Goal: Check status: Check status

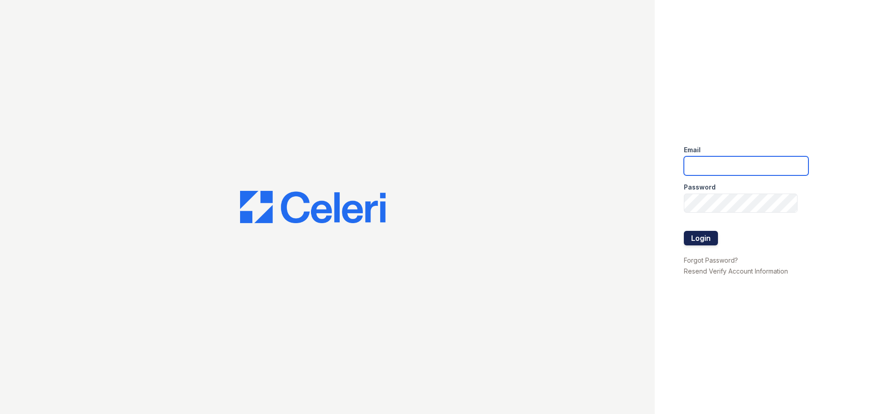
type input "[PERSON_NAME][EMAIL_ADDRESS][PERSON_NAME][DOMAIN_NAME]"
click at [698, 241] on button "Login" at bounding box center [701, 238] width 34 height 15
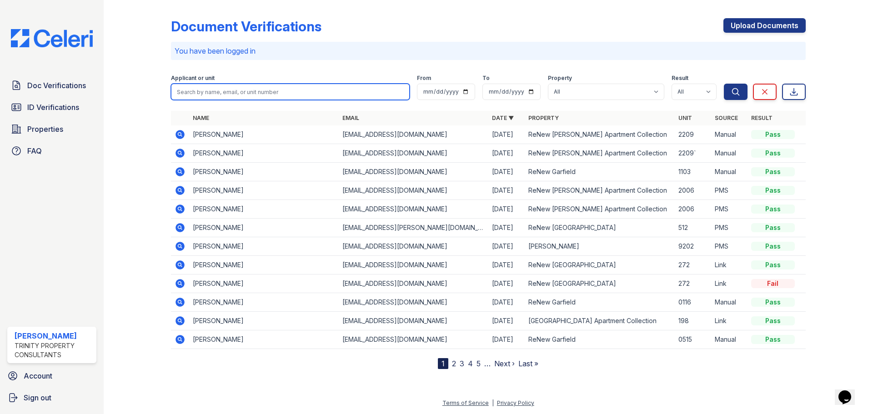
click at [245, 90] on input "search" at bounding box center [290, 92] width 239 height 16
type input "jean carlo"
click at [724, 84] on button "Search" at bounding box center [736, 92] width 24 height 16
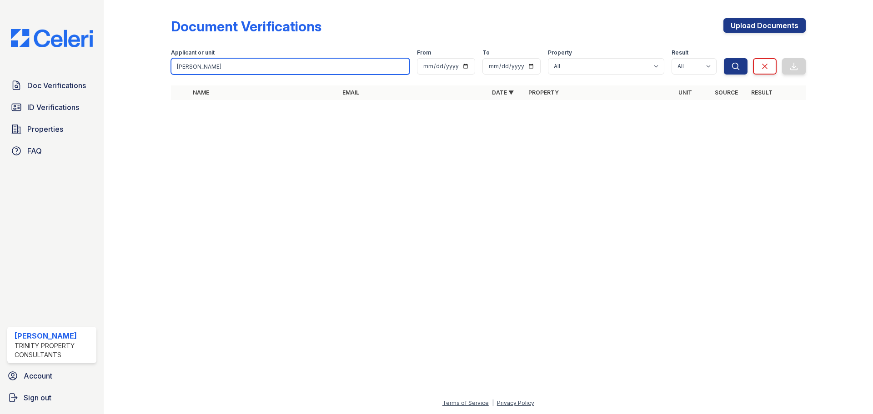
click at [246, 70] on input "jean carlo" at bounding box center [290, 66] width 239 height 16
type input "jean carlos"
click at [724, 58] on button "Search" at bounding box center [736, 66] width 24 height 16
click at [275, 60] on input "jean carlos" at bounding box center [290, 66] width 239 height 16
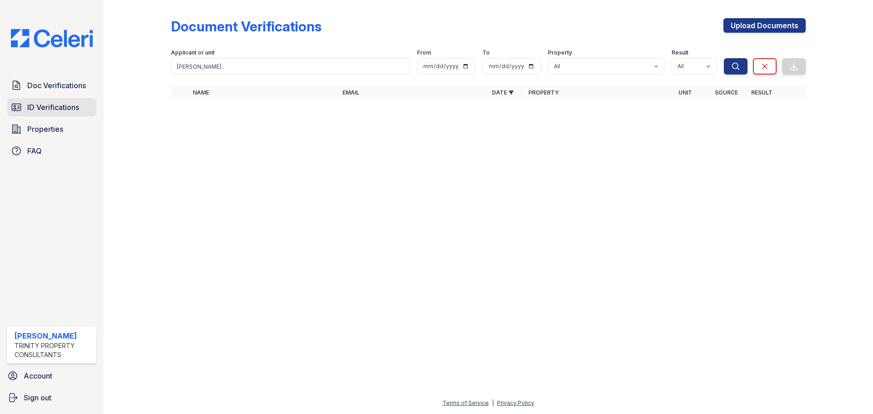
click at [77, 114] on link "ID Verifications" at bounding box center [51, 107] width 89 height 18
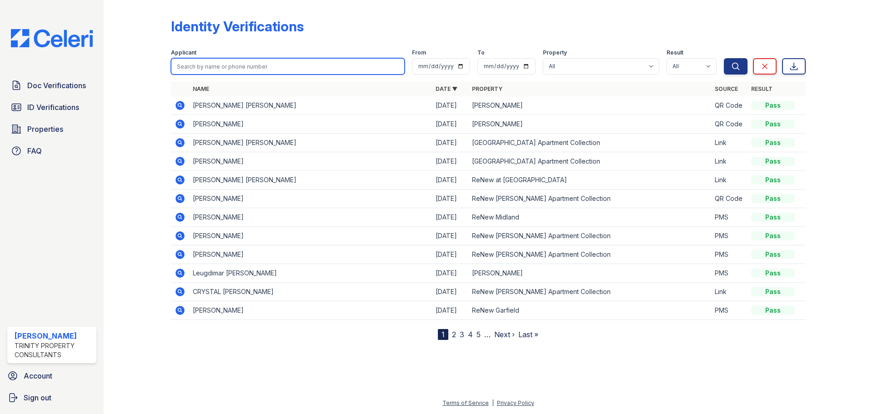
drag, startPoint x: 245, startPoint y: 70, endPoint x: 252, endPoint y: 81, distance: 13.1
click at [252, 81] on div "Identity Verifications Filter Applicant From To Property All Alturas Andrews Al…" at bounding box center [488, 172] width 634 height 336
type input "jean carlos"
click at [724, 58] on button "Search" at bounding box center [736, 66] width 24 height 16
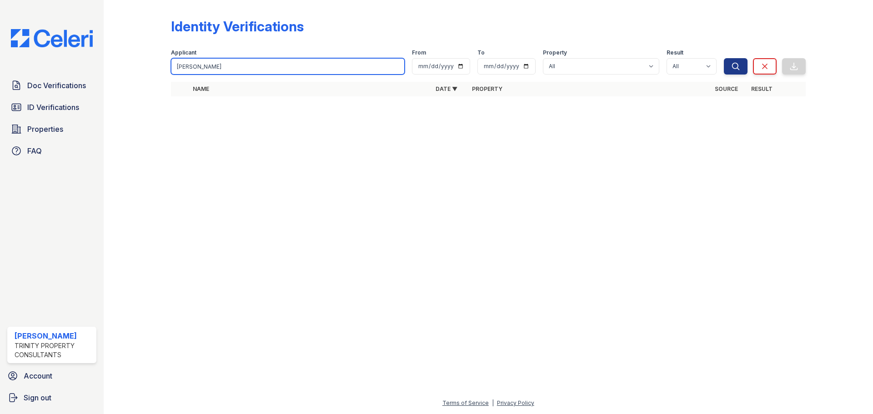
click at [252, 67] on input "jean carlos" at bounding box center [288, 66] width 234 height 16
type input "jean"
click at [724, 58] on button "Search" at bounding box center [736, 66] width 24 height 16
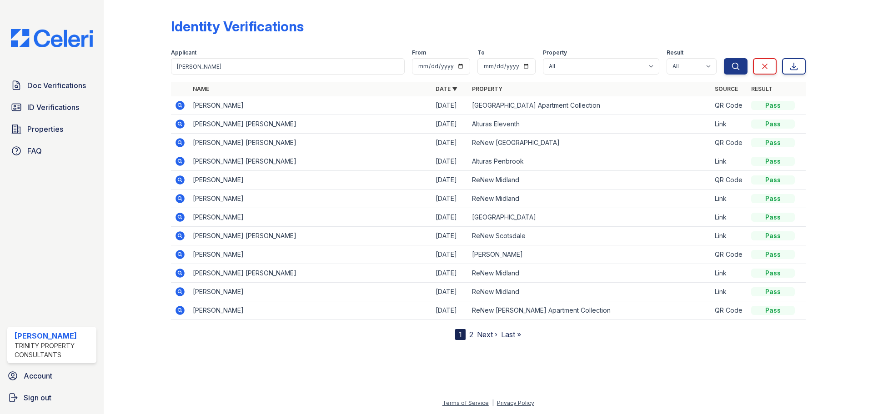
click at [178, 105] on icon at bounding box center [180, 105] width 11 height 11
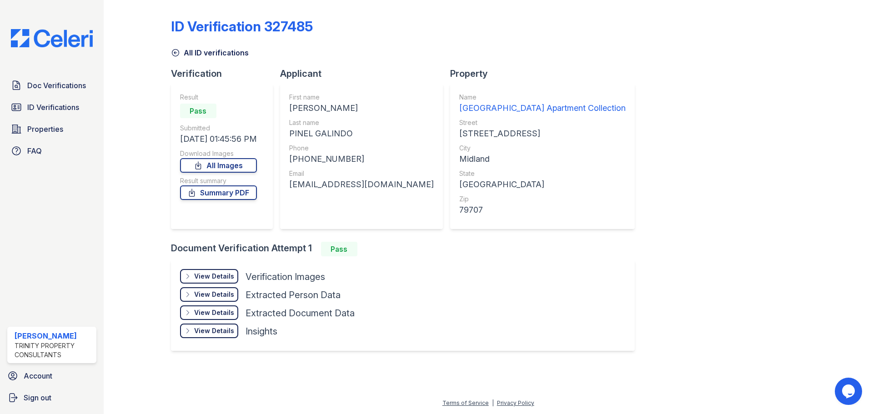
click at [219, 274] on div "View Details" at bounding box center [214, 276] width 40 height 9
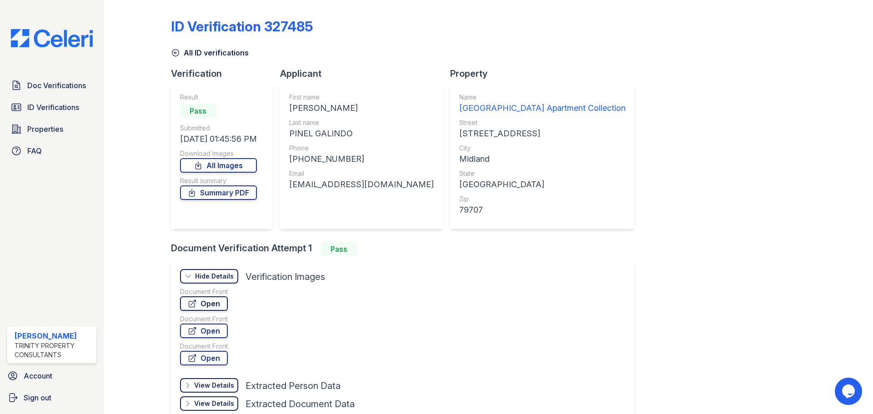
click at [215, 303] on link "Open" at bounding box center [204, 303] width 48 height 15
click at [50, 107] on span "ID Verifications" at bounding box center [53, 107] width 52 height 11
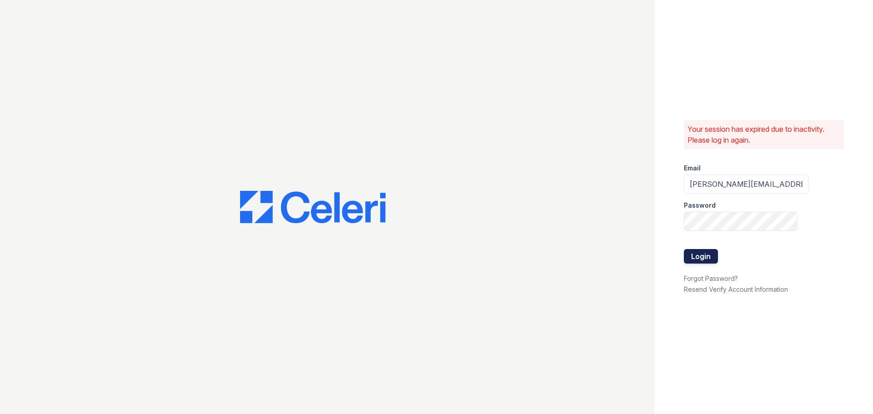
click at [698, 251] on button "Login" at bounding box center [701, 256] width 34 height 15
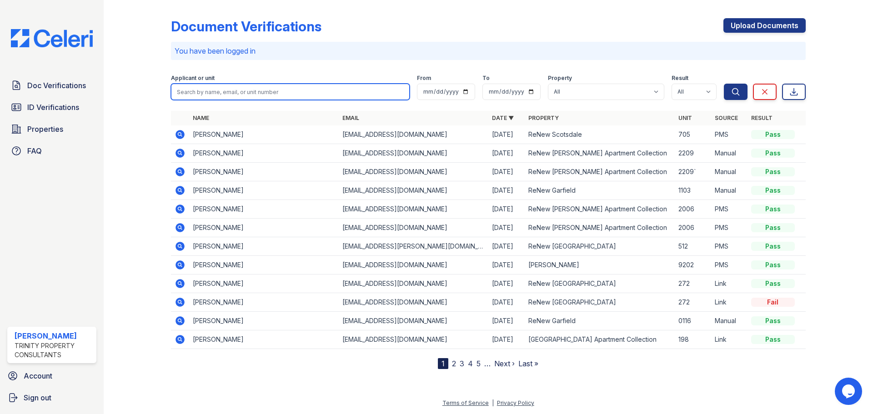
click at [245, 90] on input "search" at bounding box center [290, 92] width 239 height 16
type input "robi"
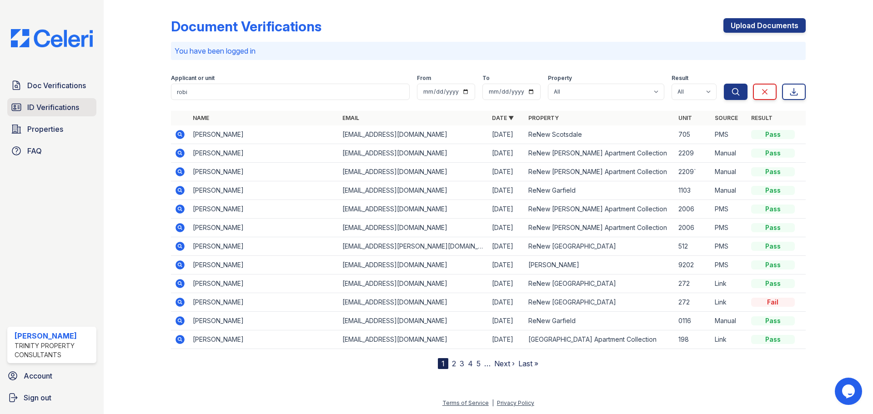
click at [71, 105] on span "ID Verifications" at bounding box center [53, 107] width 52 height 11
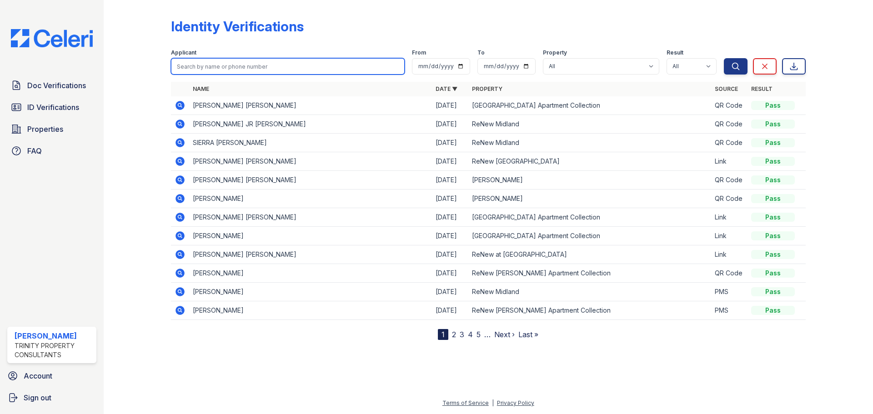
click at [230, 67] on input "search" at bounding box center [288, 66] width 234 height 16
type input "robinson"
click at [724, 58] on button "Search" at bounding box center [736, 66] width 24 height 16
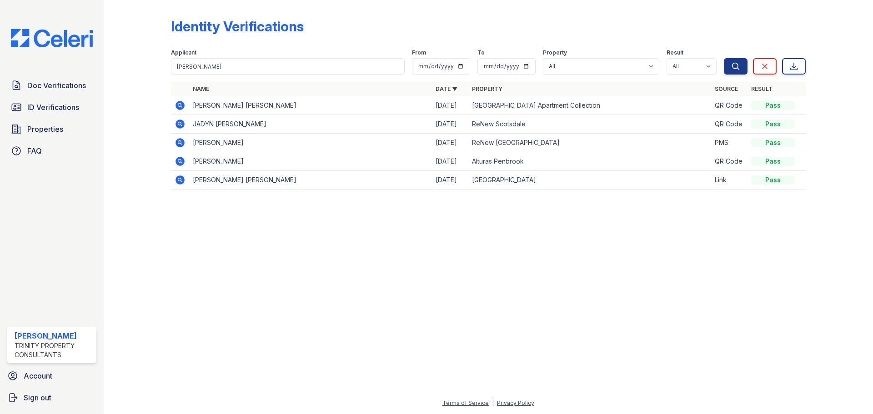
click at [183, 102] on icon at bounding box center [179, 105] width 9 height 9
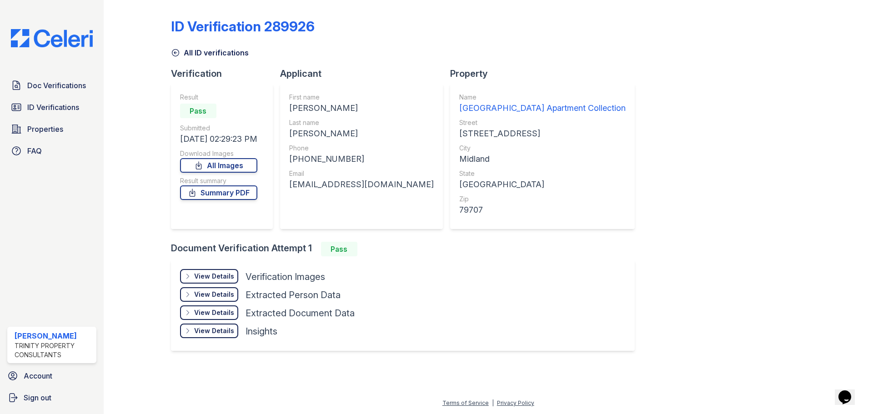
click at [211, 272] on div "View Details" at bounding box center [214, 276] width 40 height 9
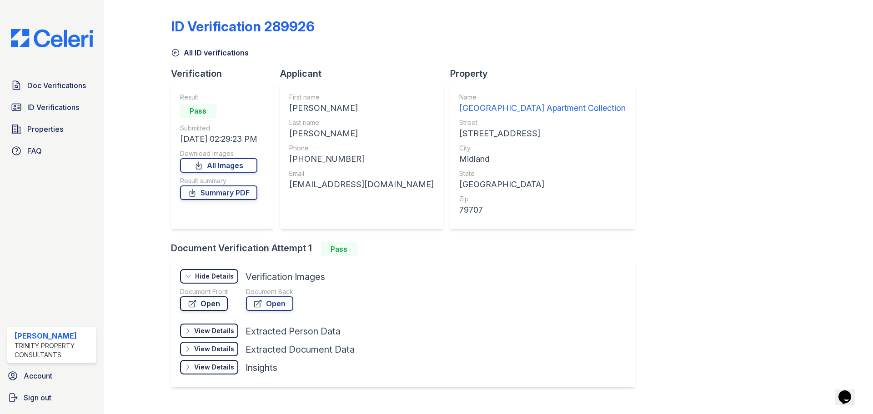
click at [211, 305] on link "Open" at bounding box center [204, 303] width 48 height 15
